Goal: Task Accomplishment & Management: Manage account settings

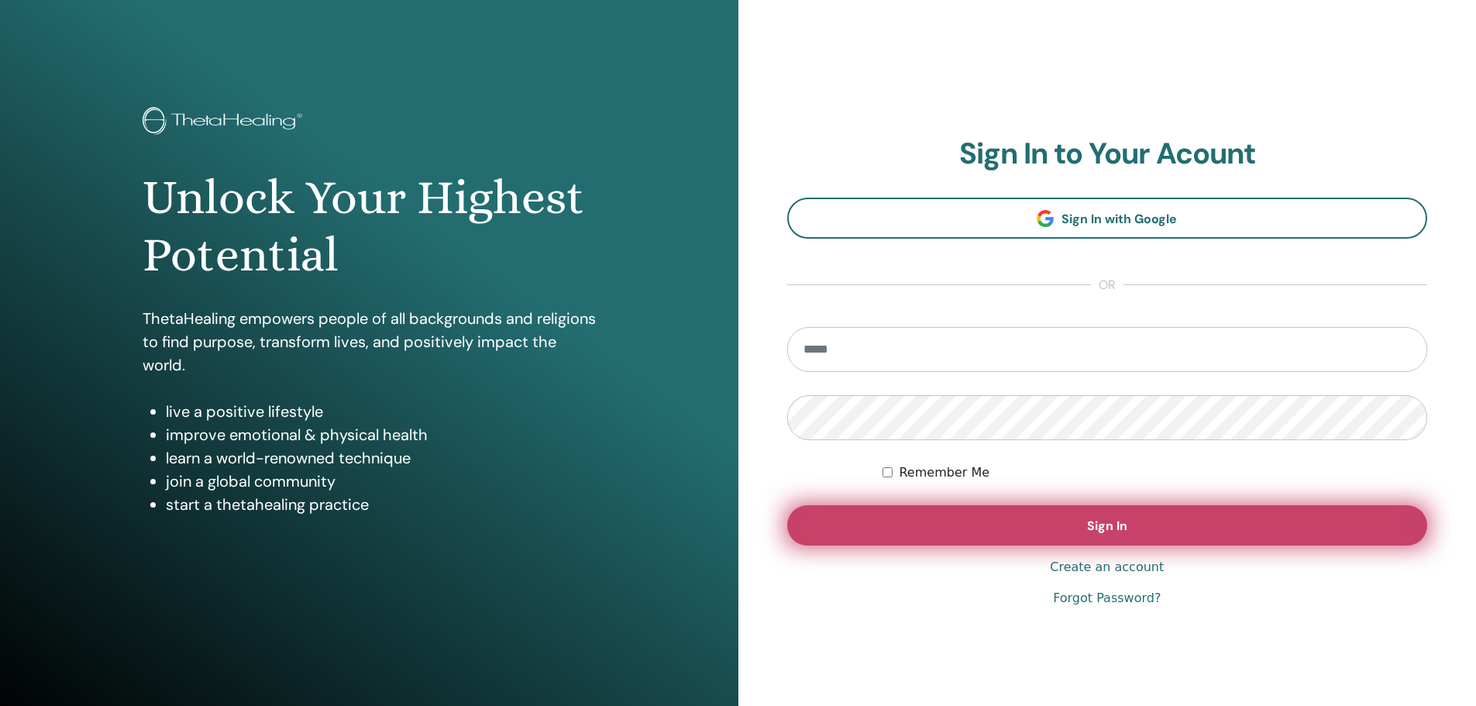
type input "**********"
click at [1096, 528] on span "Sign In" at bounding box center [1107, 526] width 40 height 16
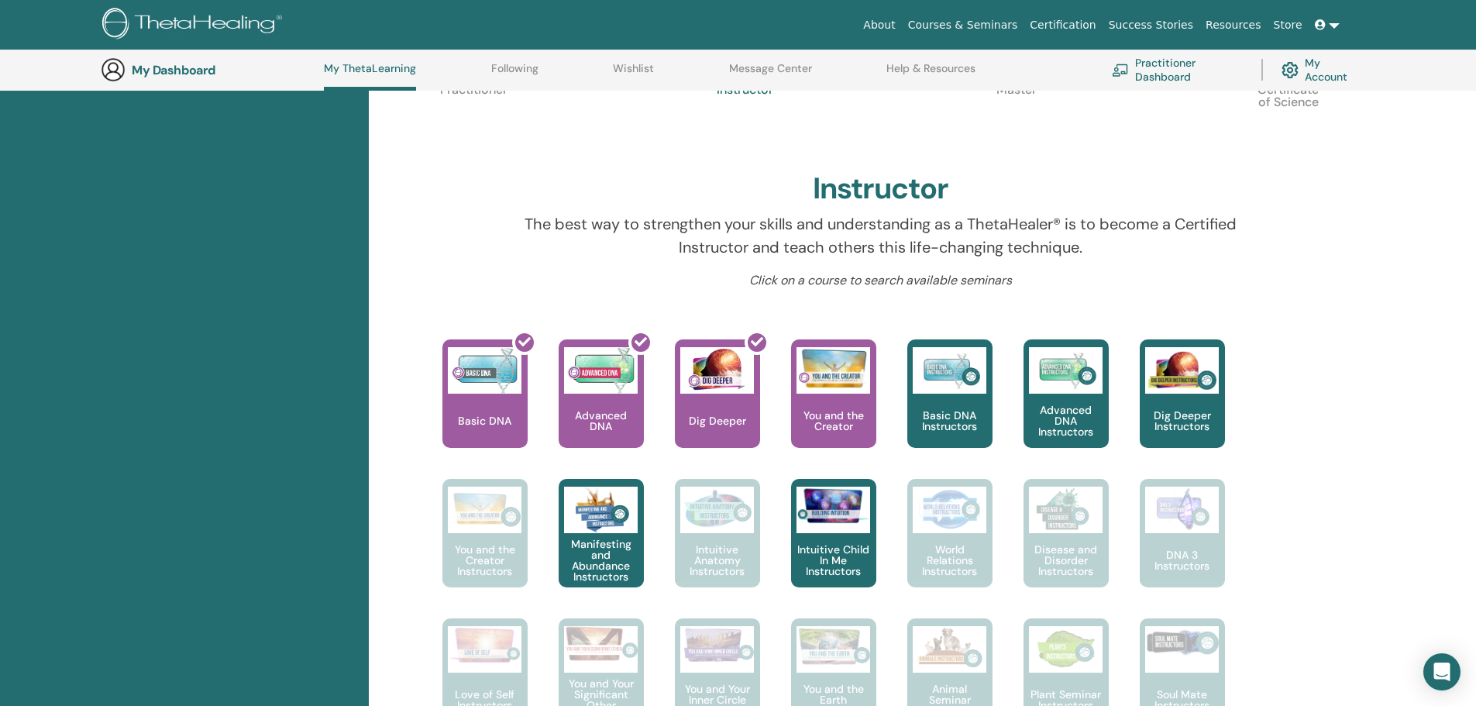
scroll to position [429, 0]
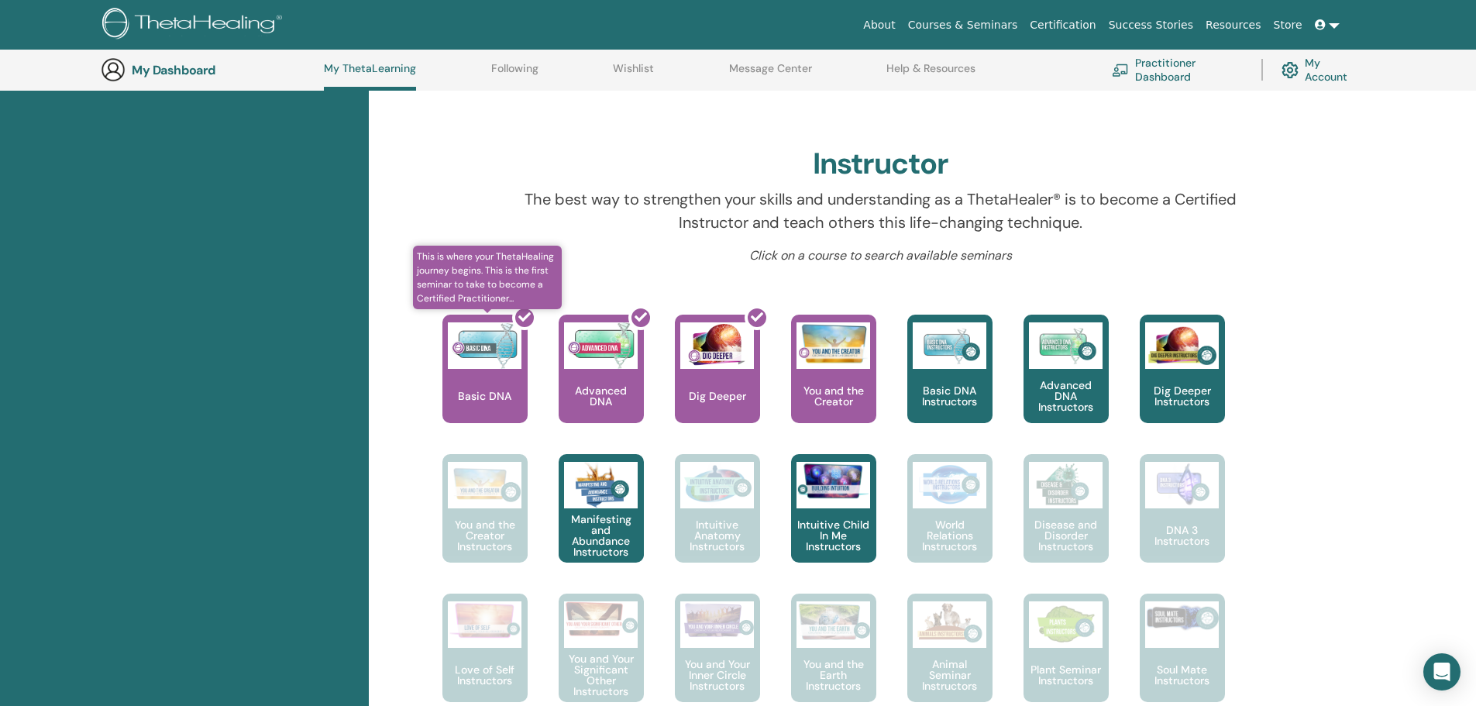
click at [514, 407] on div at bounding box center [494, 374] width 85 height 139
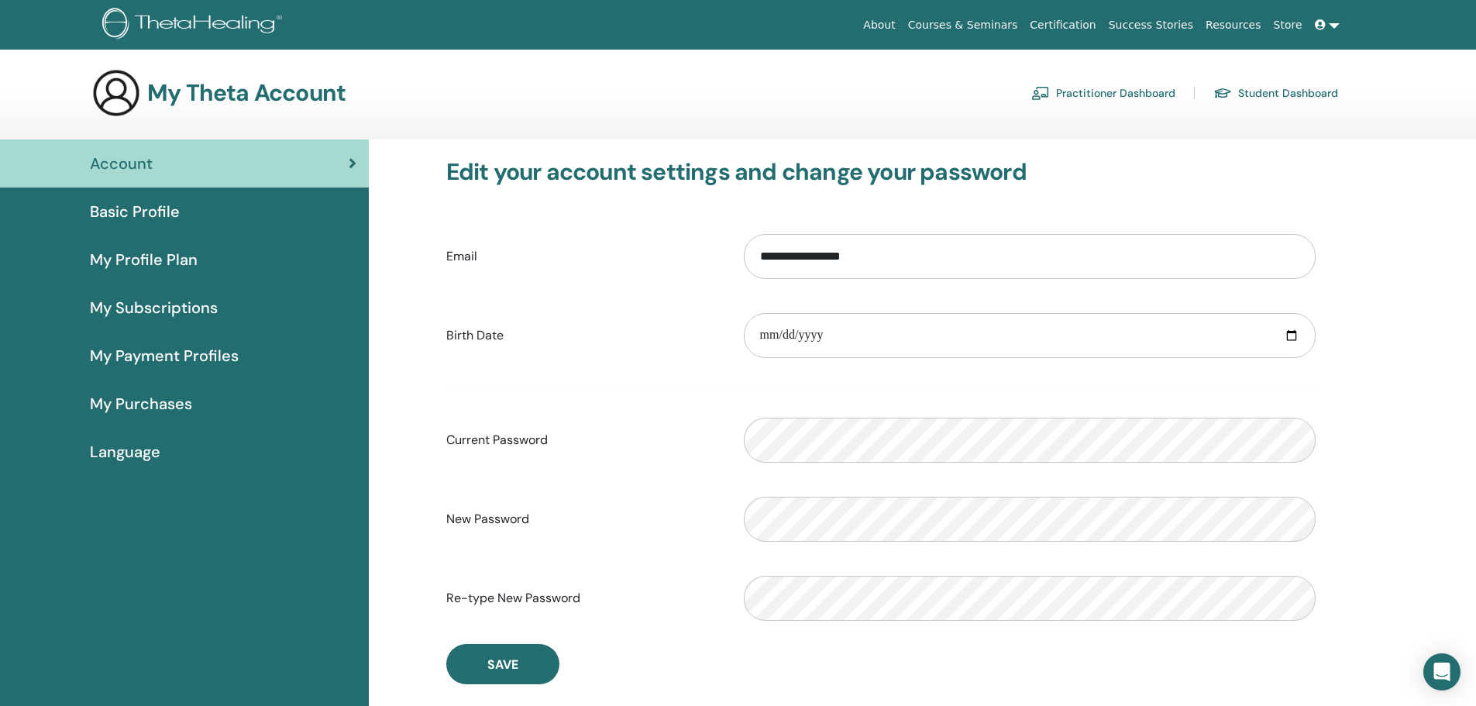
click at [148, 259] on span "My Profile Plan" at bounding box center [144, 259] width 108 height 23
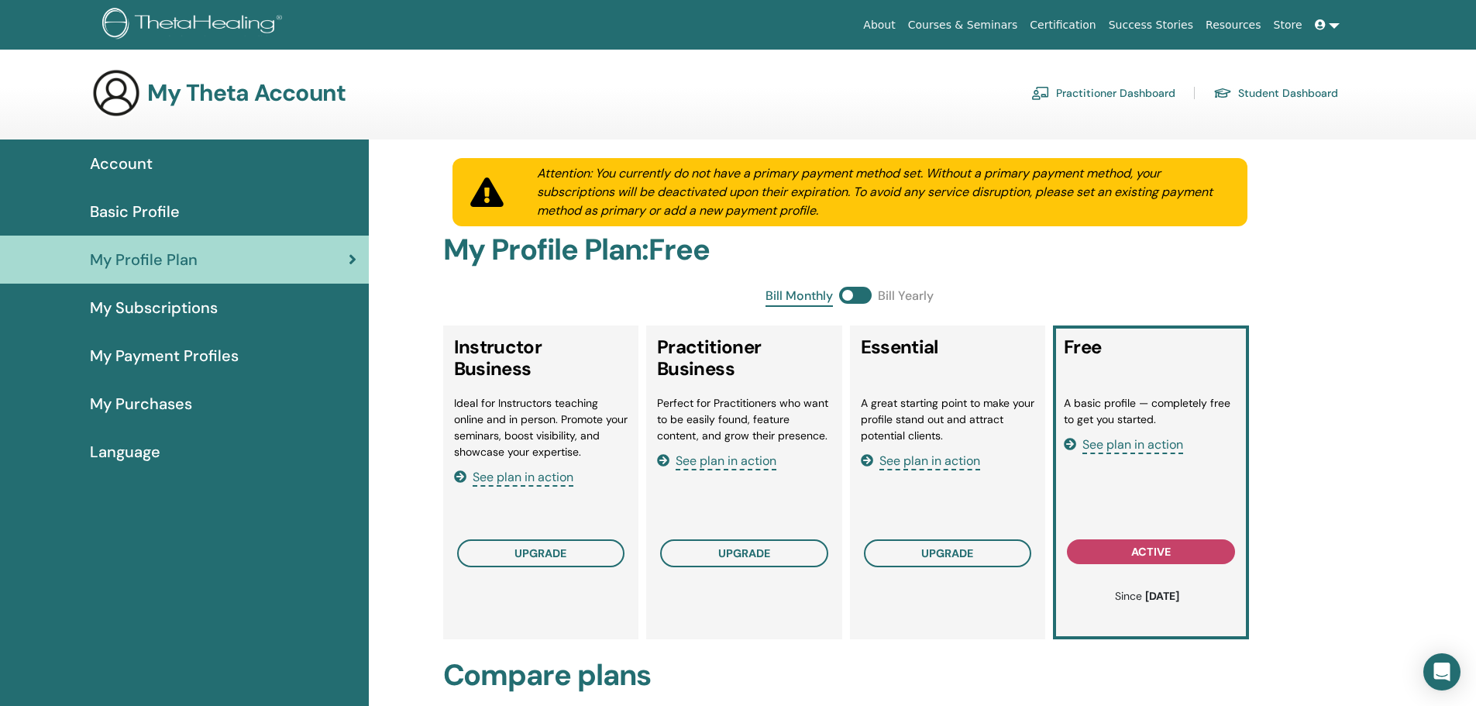
click at [131, 297] on span "My Subscriptions" at bounding box center [154, 307] width 128 height 23
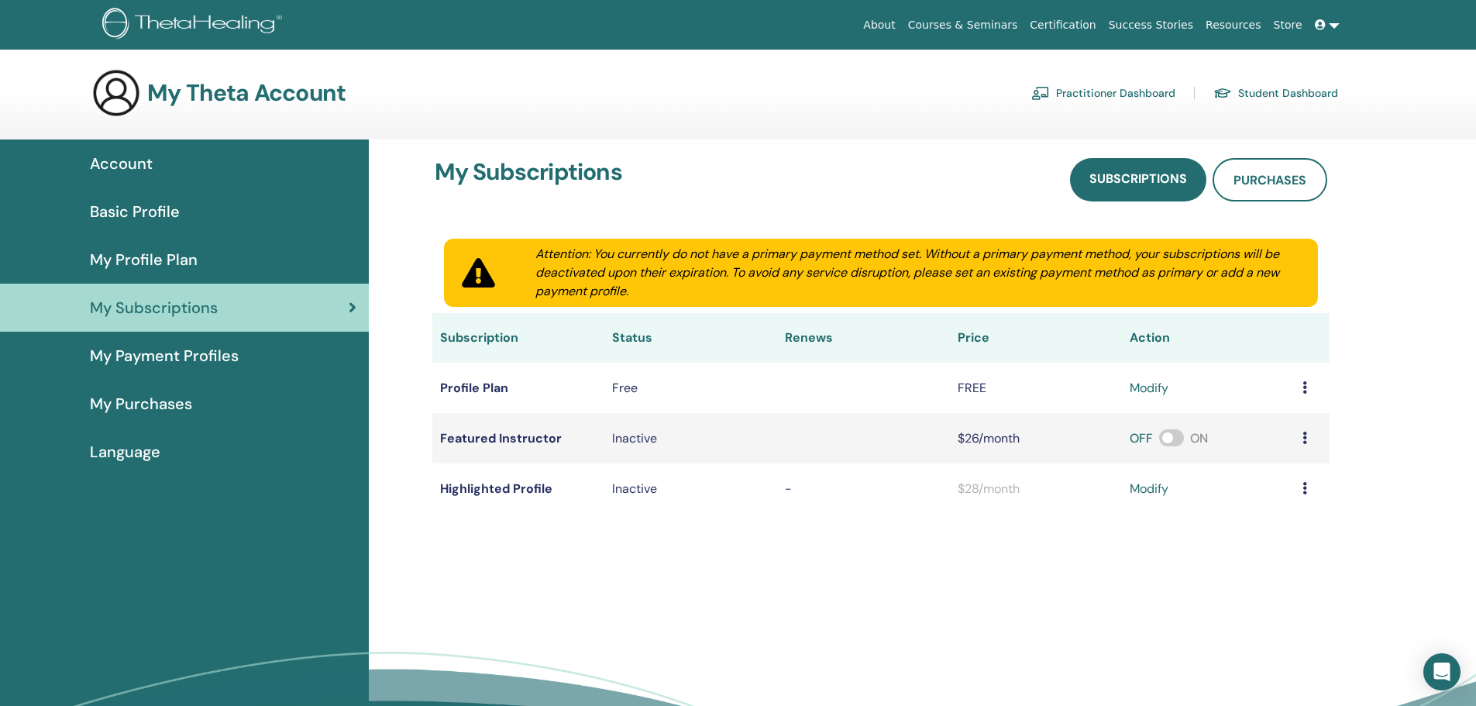
click at [126, 353] on span "My Payment Profiles" at bounding box center [164, 355] width 149 height 23
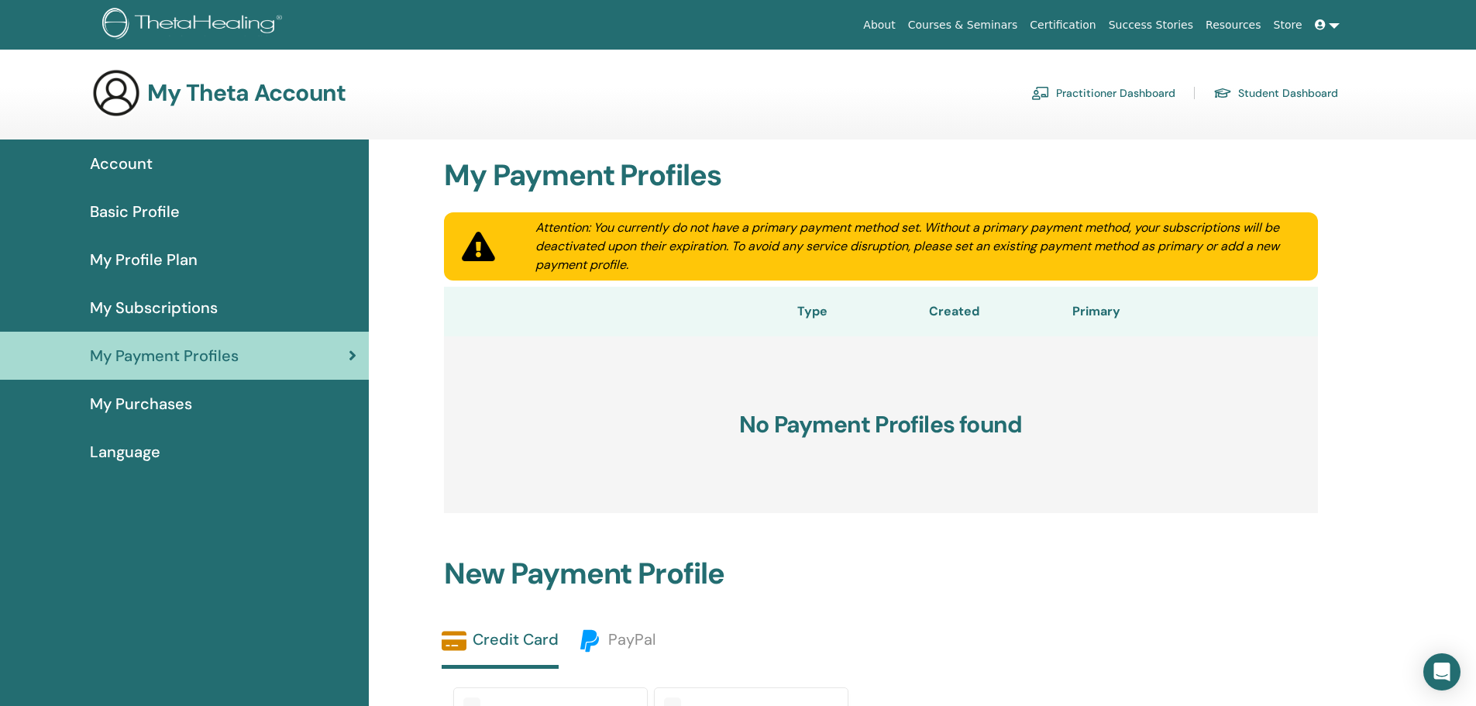
click at [148, 401] on span "My Purchases" at bounding box center [141, 403] width 102 height 23
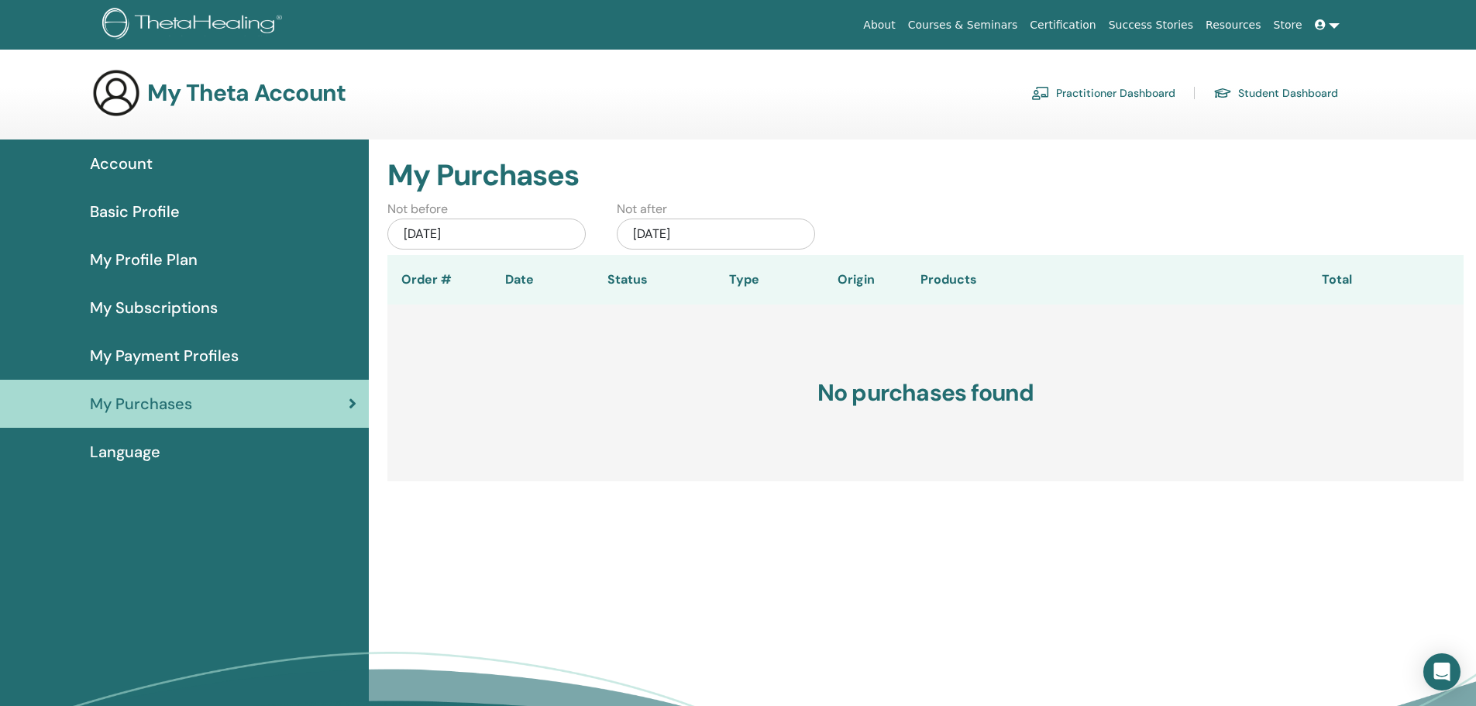
click at [104, 212] on span "Basic Profile" at bounding box center [135, 211] width 90 height 23
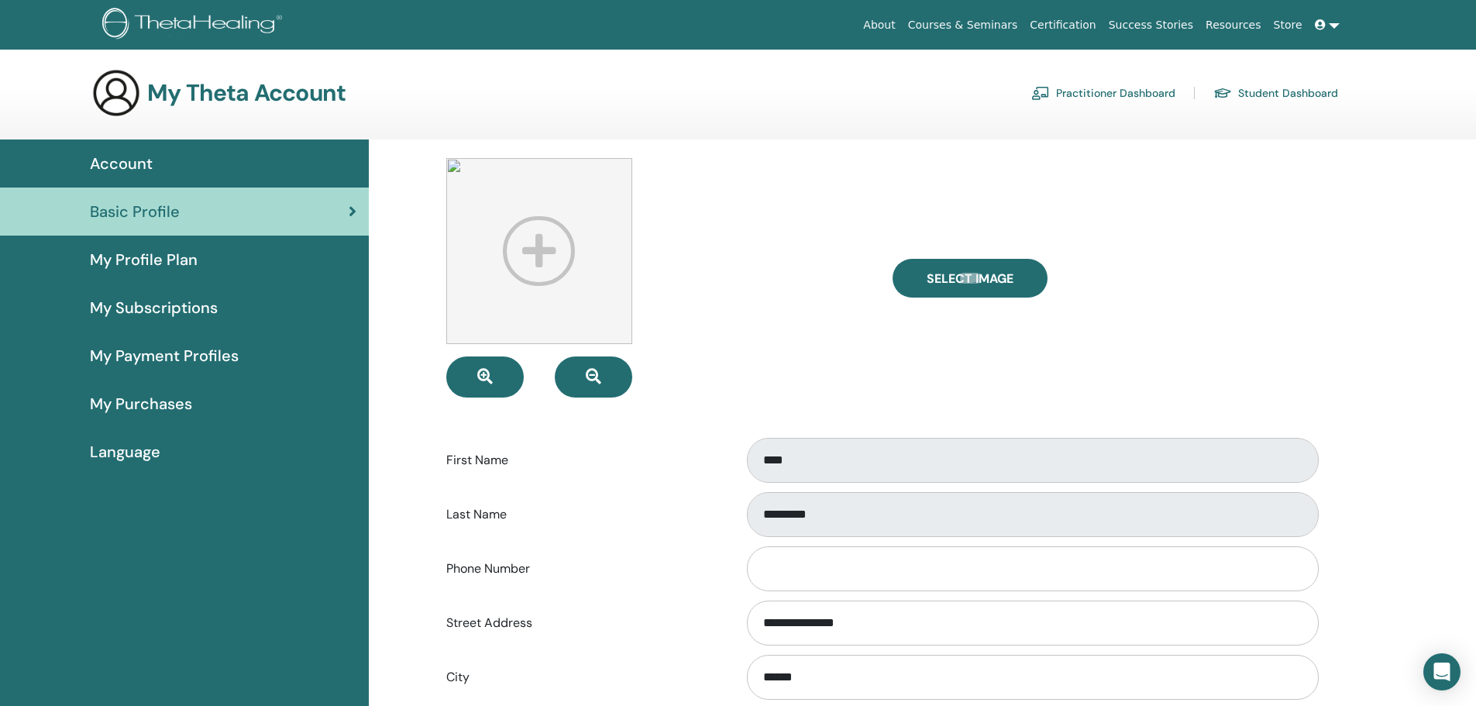
click at [1120, 103] on link "Practitioner Dashboard" at bounding box center [1104, 93] width 144 height 25
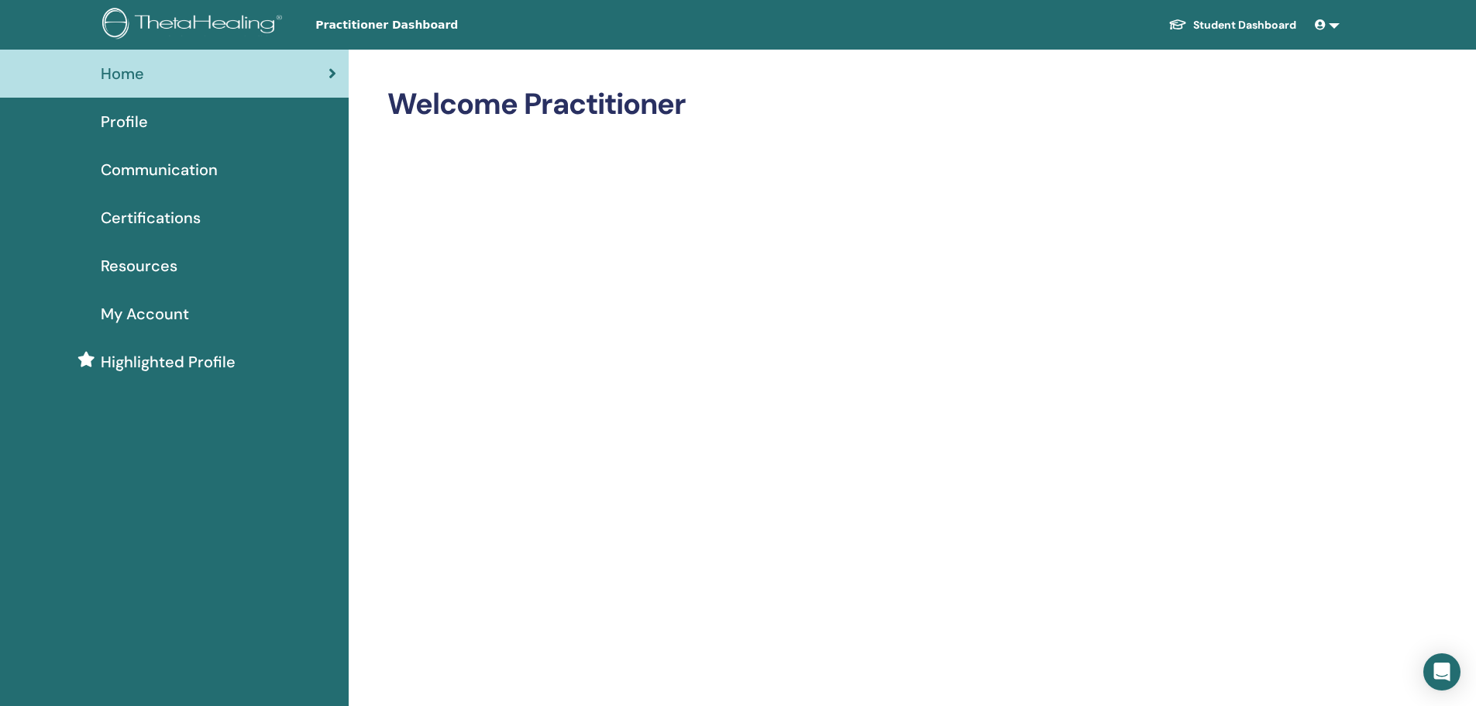
click at [140, 229] on span "Certifications" at bounding box center [151, 217] width 100 height 23
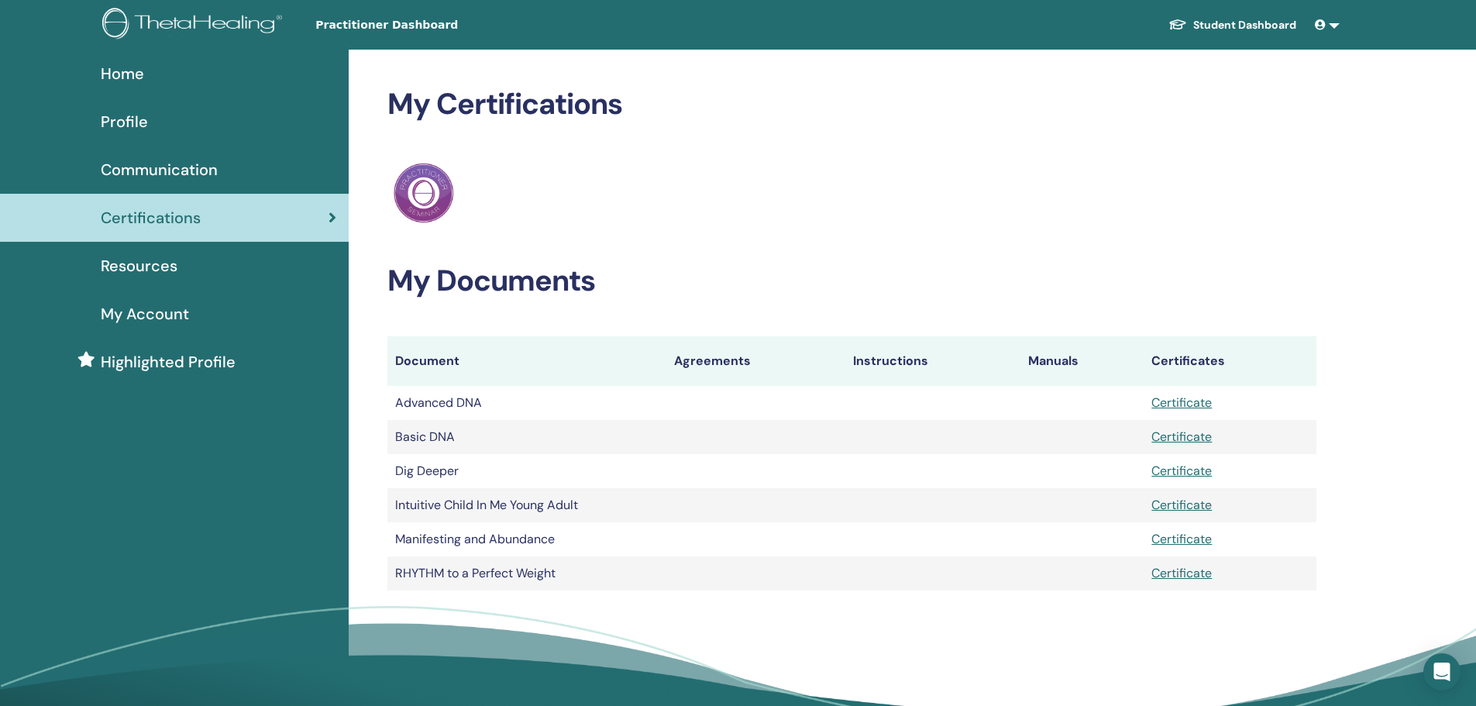
click at [163, 360] on span "Highlighted Profile" at bounding box center [168, 361] width 135 height 23
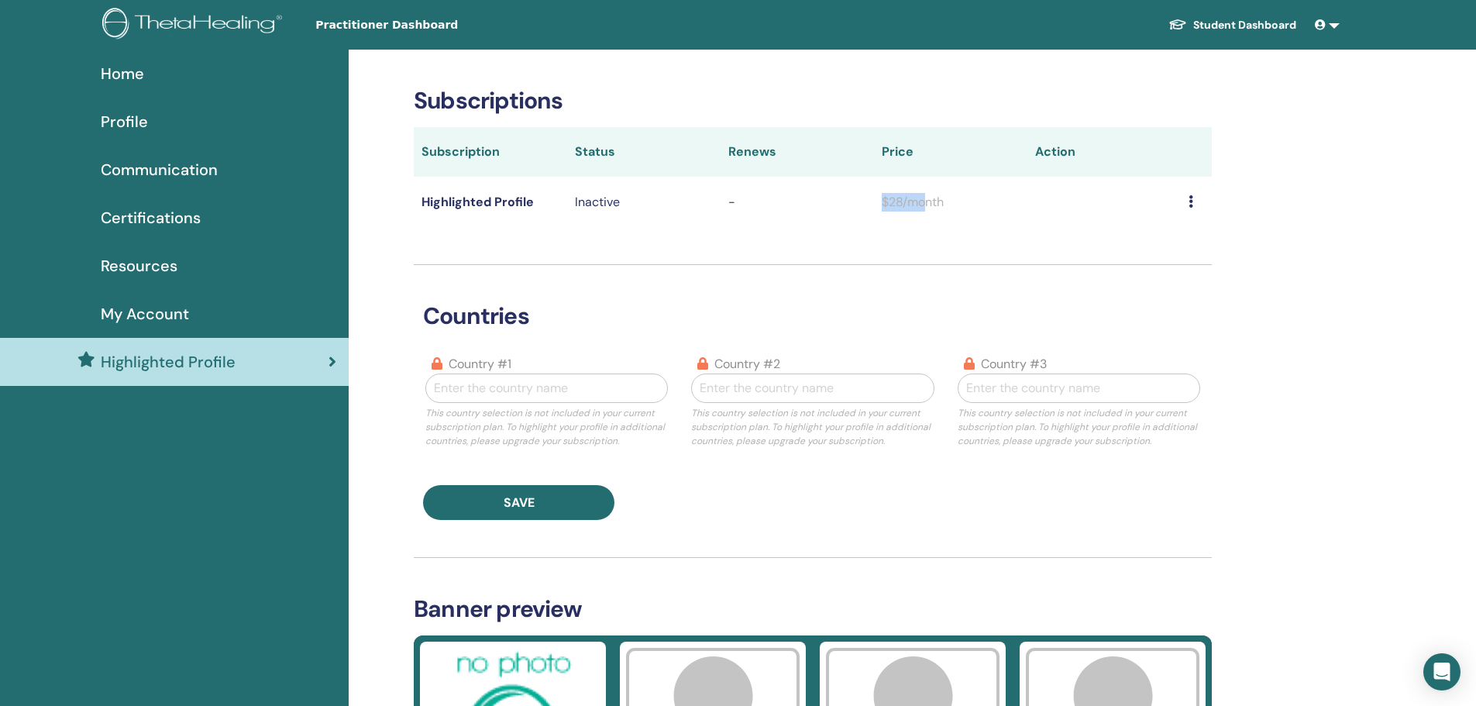
drag, startPoint x: 924, startPoint y: 195, endPoint x: 846, endPoint y: 201, distance: 78.5
click at [846, 201] on tr "Highlighted Profile Inactive - $28/month" at bounding box center [813, 202] width 798 height 50
click at [135, 213] on span "Certifications" at bounding box center [151, 217] width 100 height 23
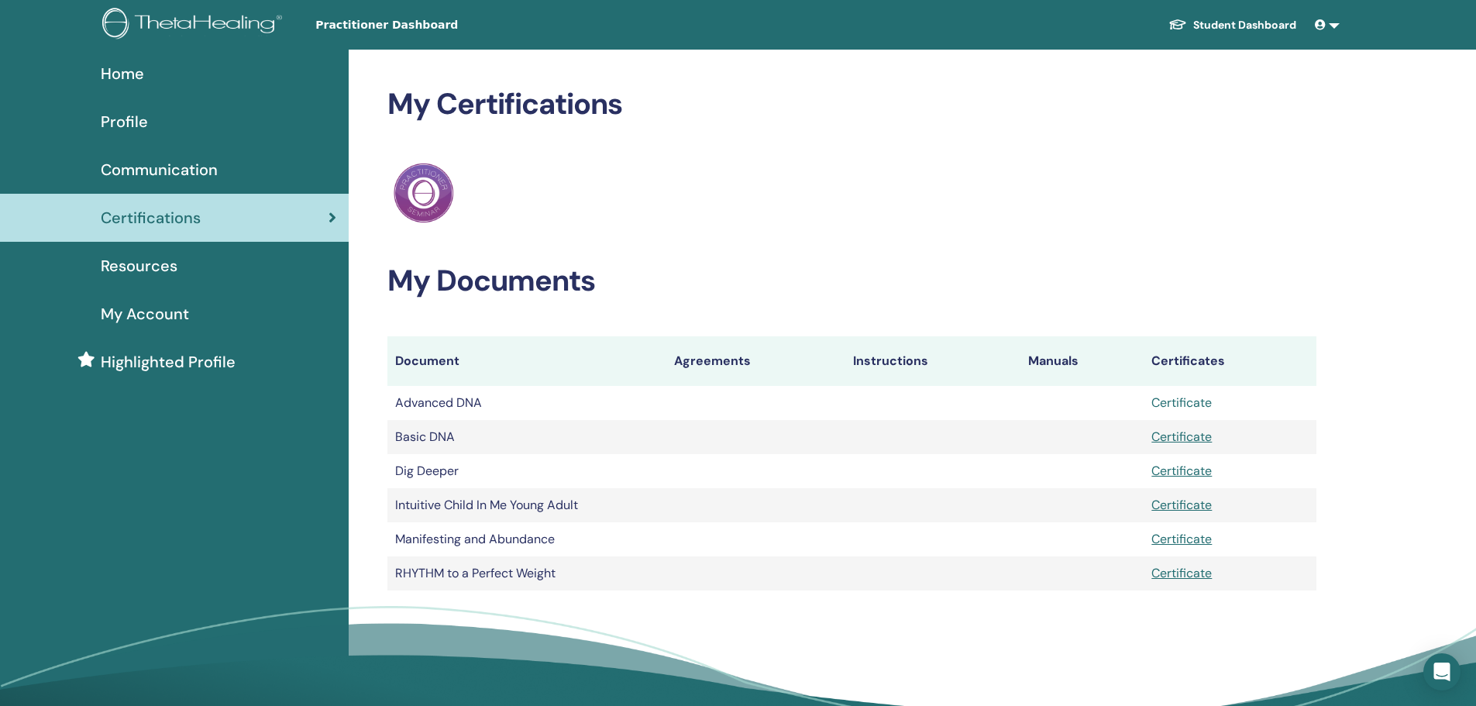
click at [1174, 406] on link "Certificate" at bounding box center [1182, 402] width 60 height 16
click at [1181, 439] on link "Certificate" at bounding box center [1182, 437] width 60 height 16
click at [1185, 474] on link "Certificate" at bounding box center [1182, 471] width 60 height 16
click at [1175, 505] on link "Certificate" at bounding box center [1182, 505] width 60 height 16
click at [1201, 538] on link "Certificate" at bounding box center [1182, 539] width 60 height 16
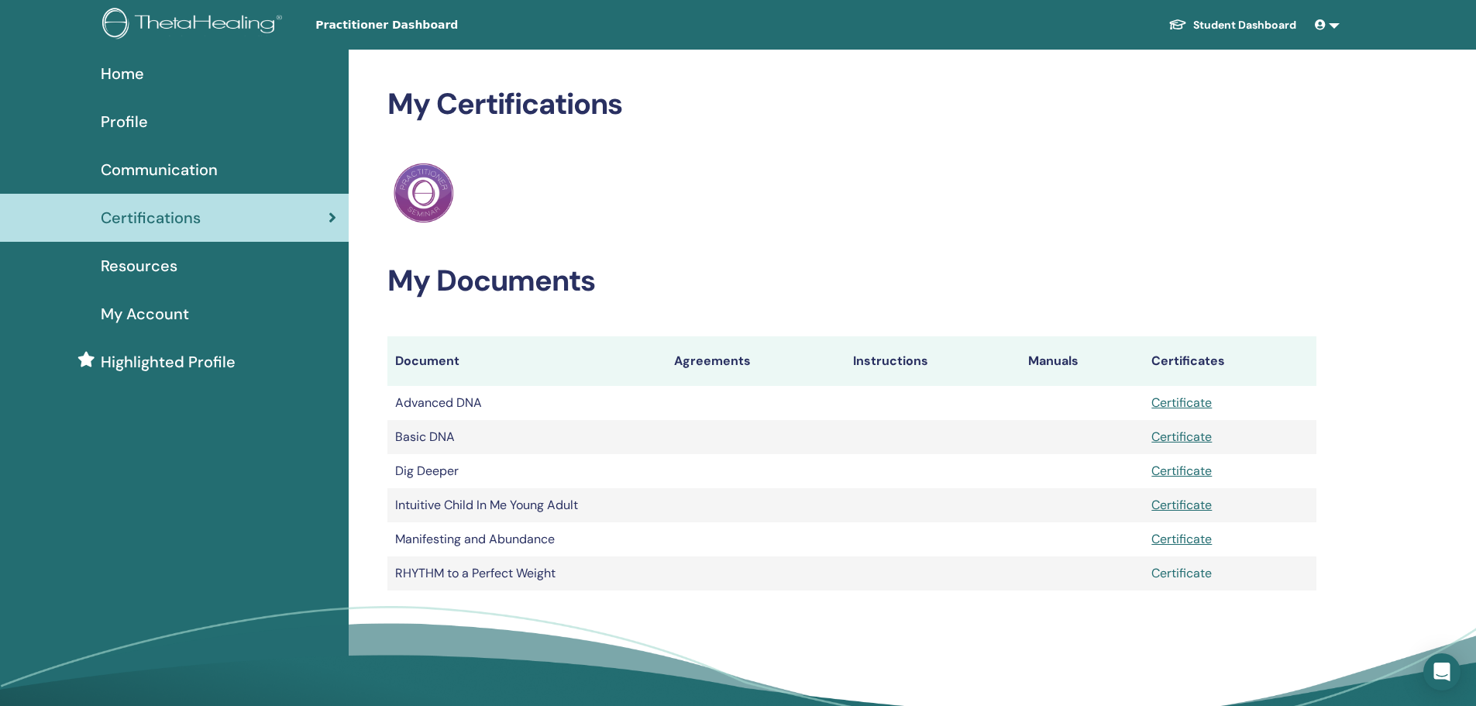
click at [1197, 576] on link "Certificate" at bounding box center [1182, 573] width 60 height 16
click at [1194, 433] on link "Certificate" at bounding box center [1182, 437] width 60 height 16
click at [1199, 501] on link "Certificate" at bounding box center [1182, 505] width 60 height 16
